Goal: Transaction & Acquisition: Purchase product/service

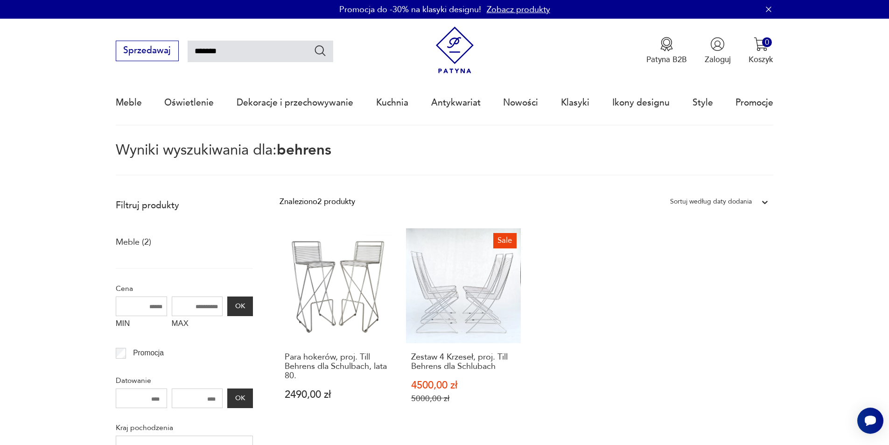
click at [22, 108] on nav "Sprzedawaj ******* Patyna B2B Zaloguj 0 Koszyk Twój koszyk ( 0 ) Brak produktów…" at bounding box center [444, 72] width 889 height 107
click at [306, 363] on h3 "Para hokerów, proj. Till Behrens dla Schulbach, lata 80." at bounding box center [337, 366] width 105 height 28
